Goal: Task Accomplishment & Management: Use online tool/utility

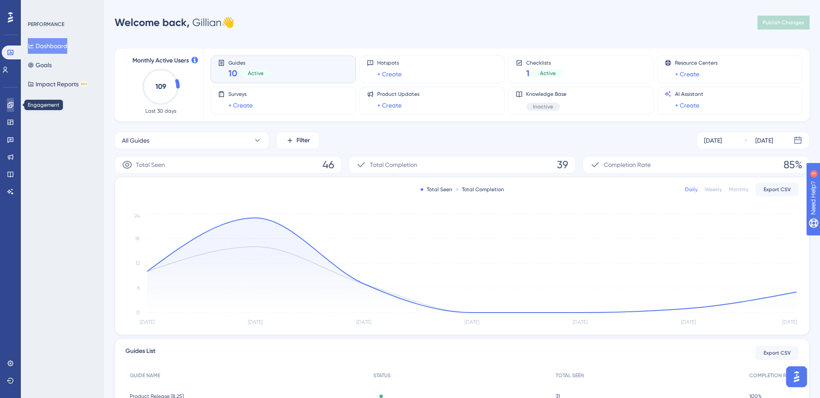
click at [14, 107] on link at bounding box center [10, 105] width 7 height 14
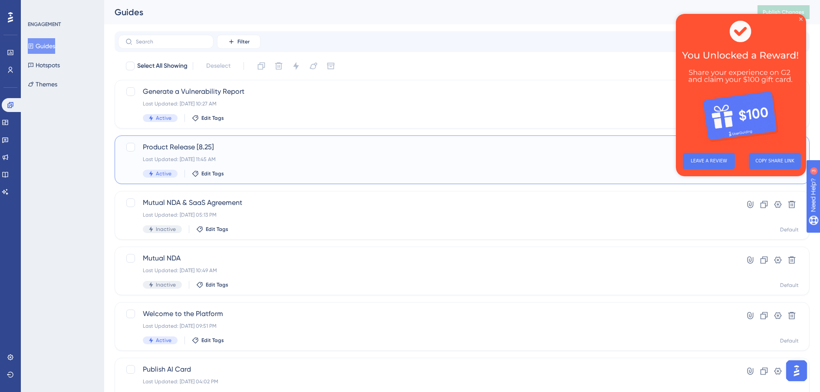
click at [254, 149] on span "Product Release [8.25]" at bounding box center [427, 147] width 569 height 10
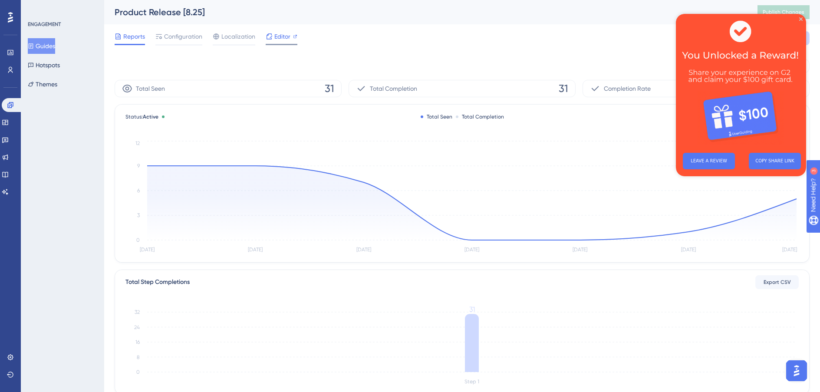
click at [284, 34] on span "Editor" at bounding box center [282, 36] width 16 height 10
click at [798, 20] on img at bounding box center [740, 80] width 130 height 132
click at [801, 20] on icon "Close Preview" at bounding box center [800, 18] width 3 height 3
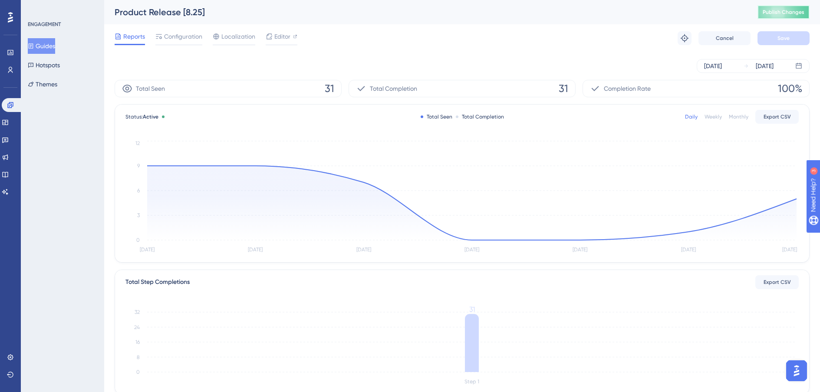
click at [799, 15] on span "Publish Changes" at bounding box center [783, 12] width 42 height 7
